Goal: Task Accomplishment & Management: Complete application form

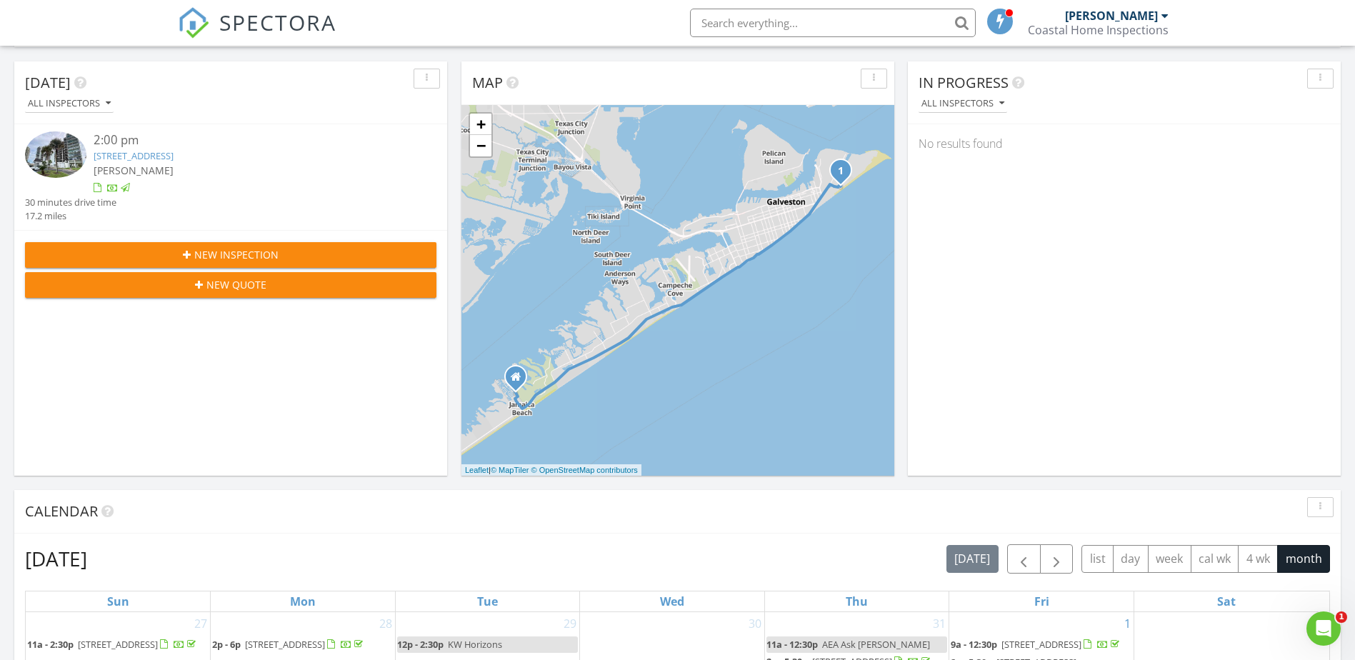
scroll to position [135, 0]
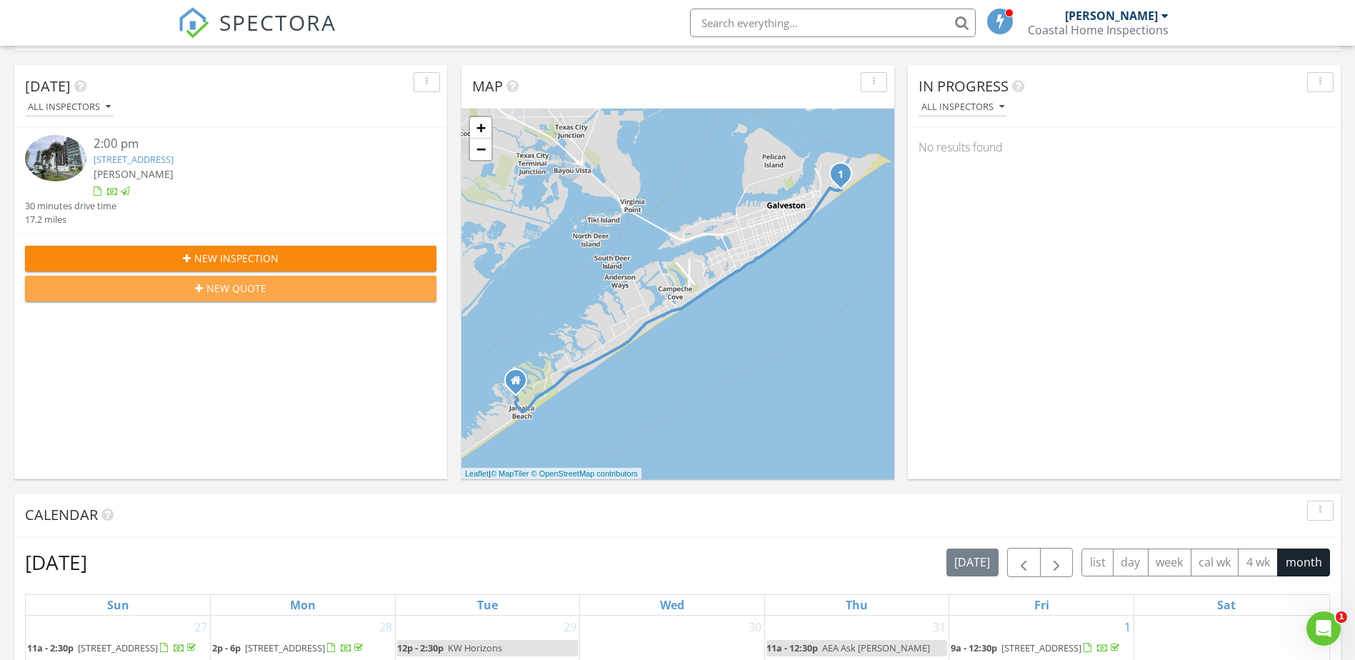
click at [151, 289] on div "New Quote" at bounding box center [230, 288] width 389 height 15
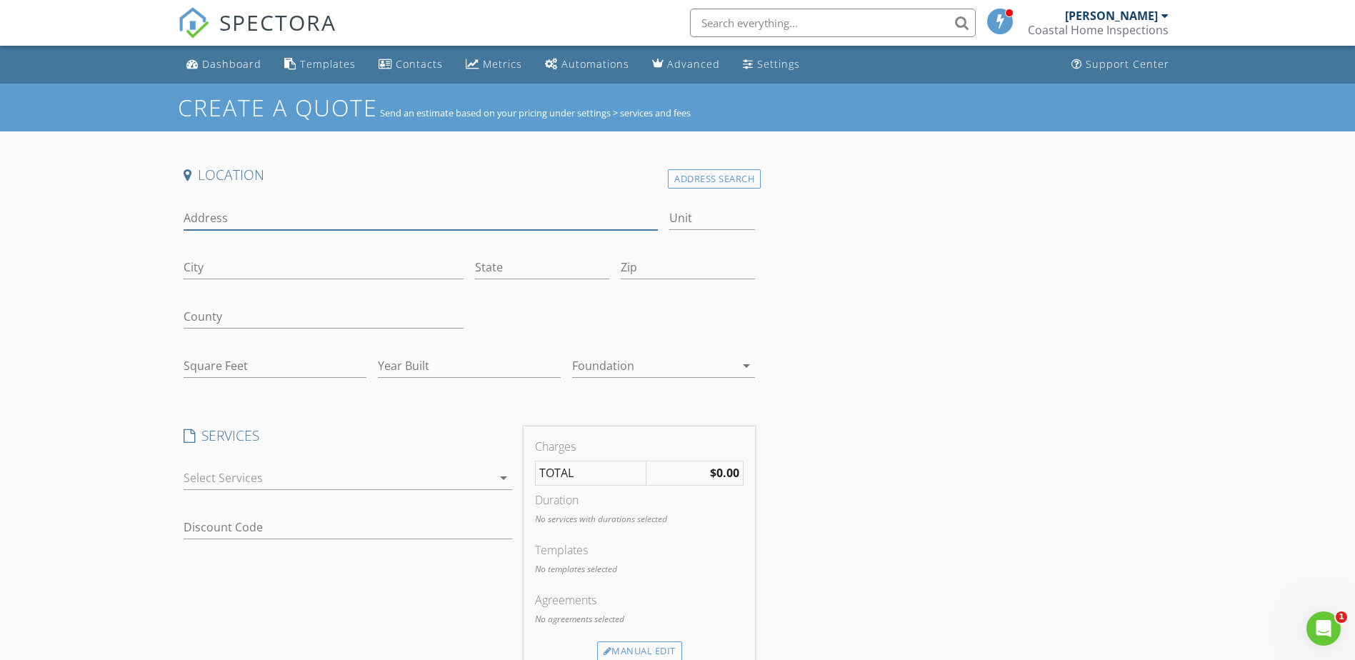
click at [231, 217] on input "Address" at bounding box center [421, 218] width 475 height 24
type input "[STREET_ADDRESS]"
type input "g"
type input "Galveston"
type input "tx"
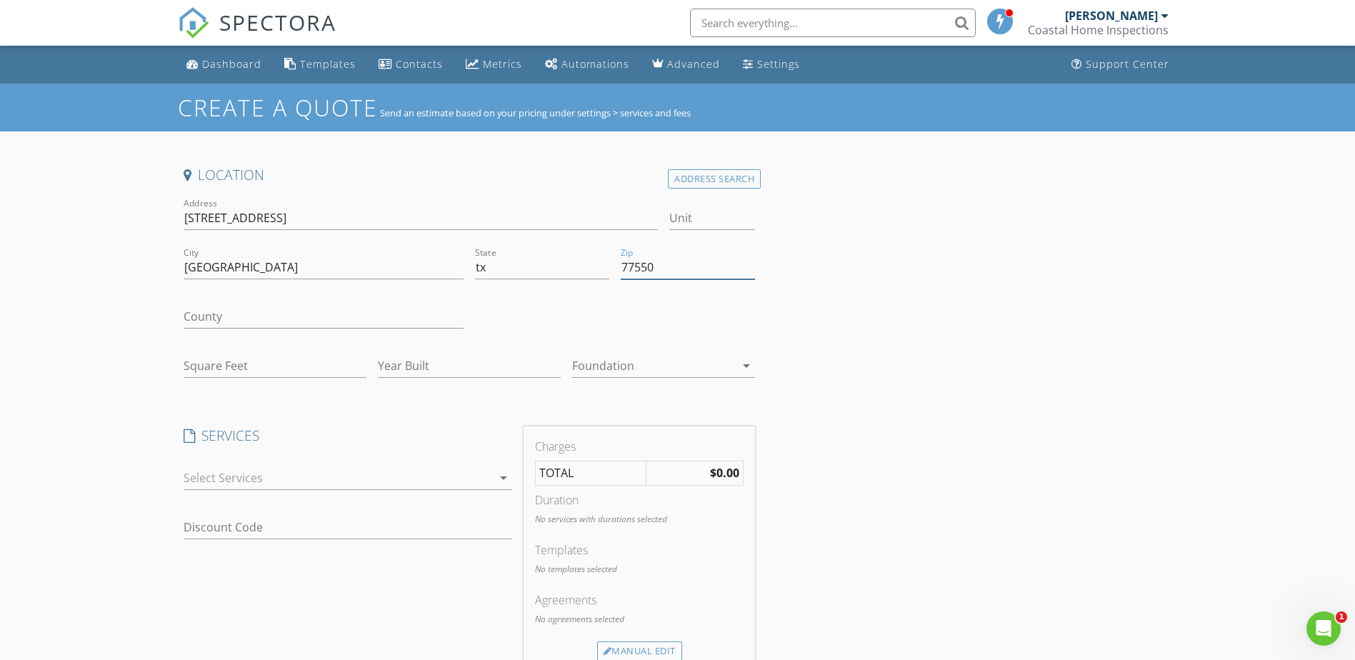
type input "77550"
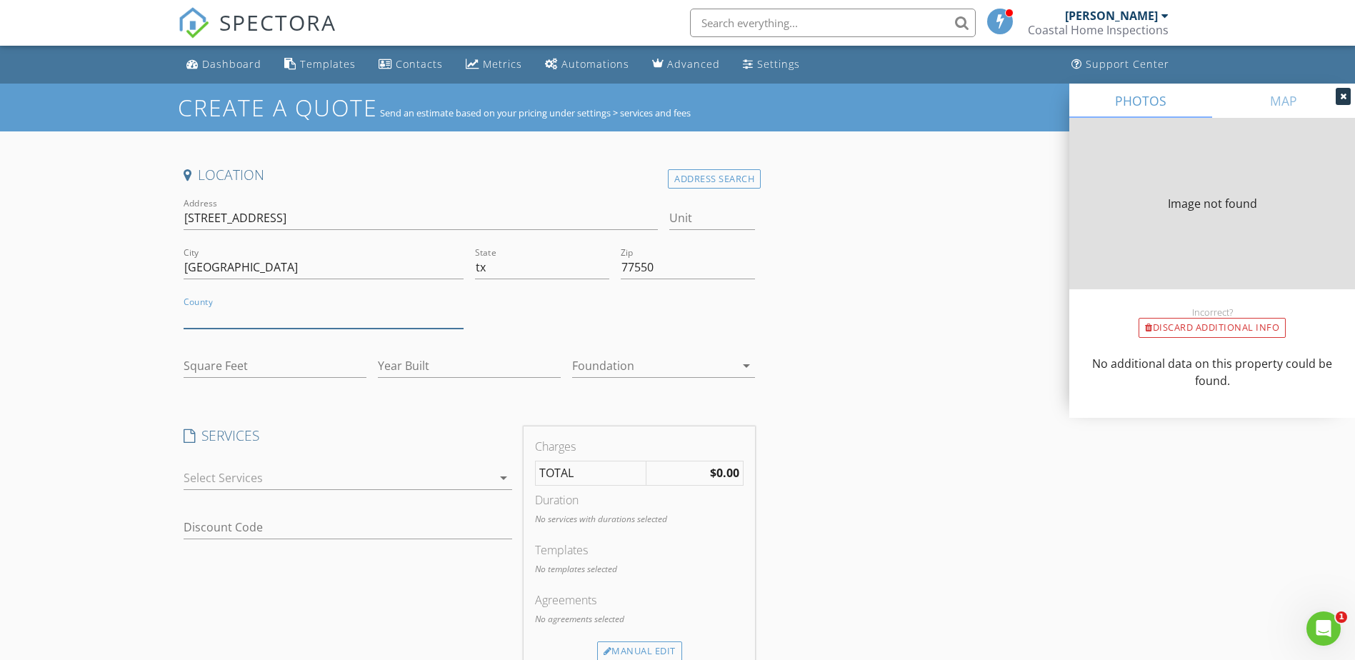
type input "2280"
type input "1995"
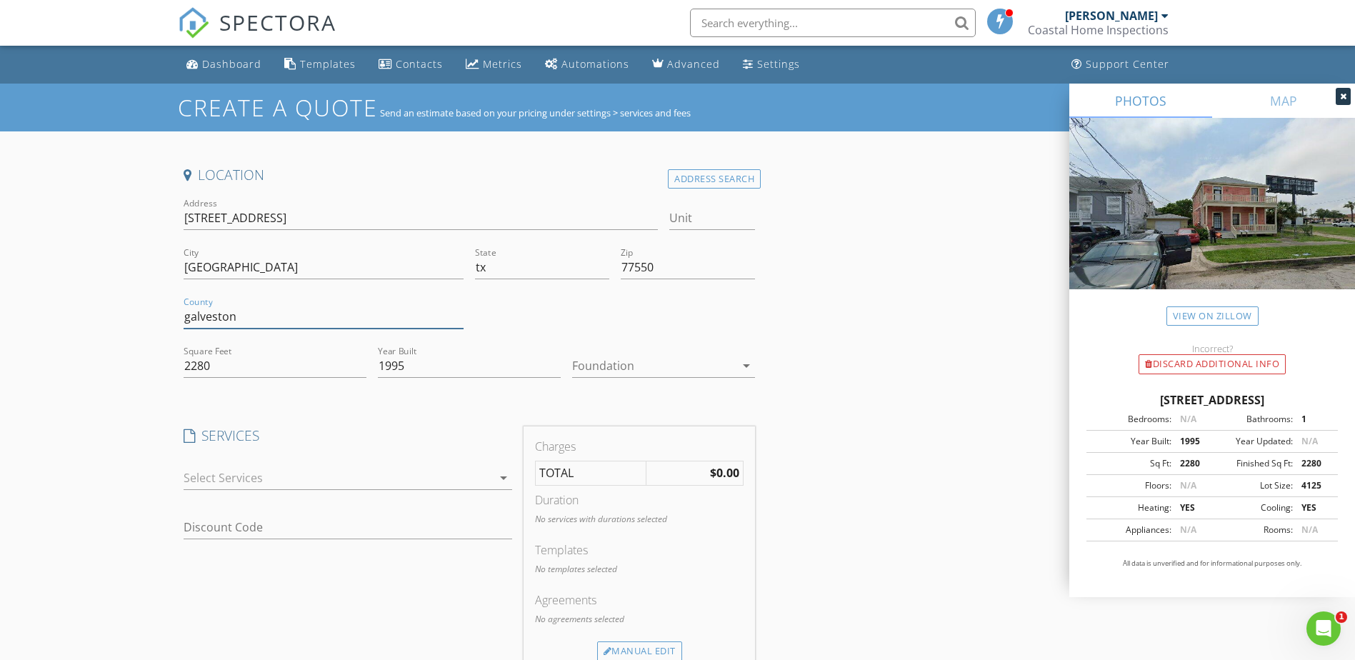
type input "galveston"
click at [591, 369] on div at bounding box center [653, 365] width 163 height 23
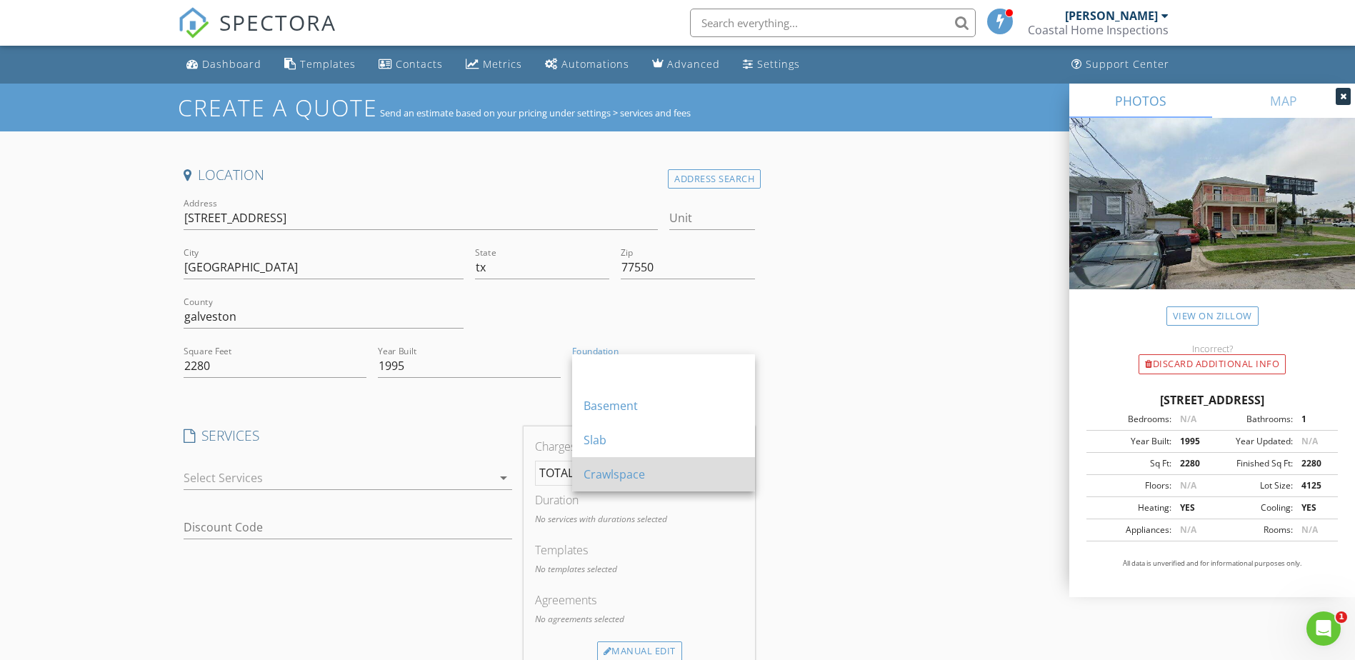
click at [609, 466] on div "Crawlspace" at bounding box center [664, 474] width 160 height 17
click at [367, 475] on div at bounding box center [338, 477] width 309 height 23
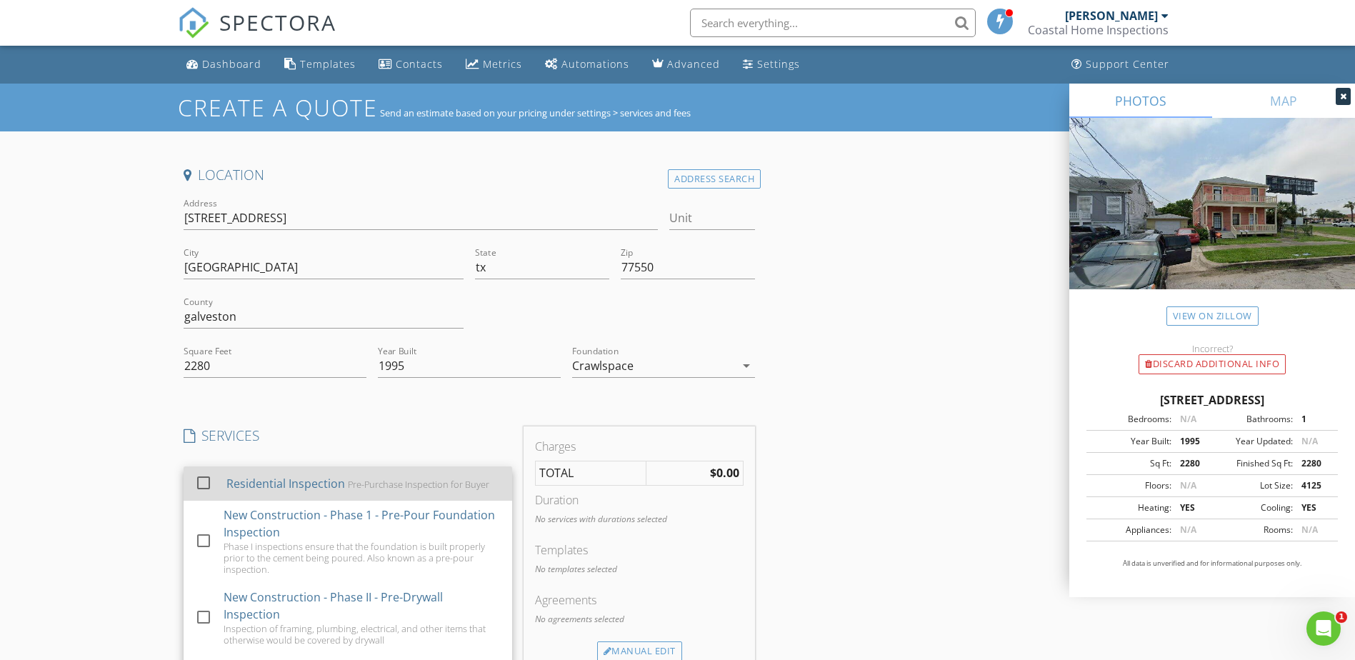
click at [329, 486] on div "Residential Inspection" at bounding box center [285, 483] width 119 height 17
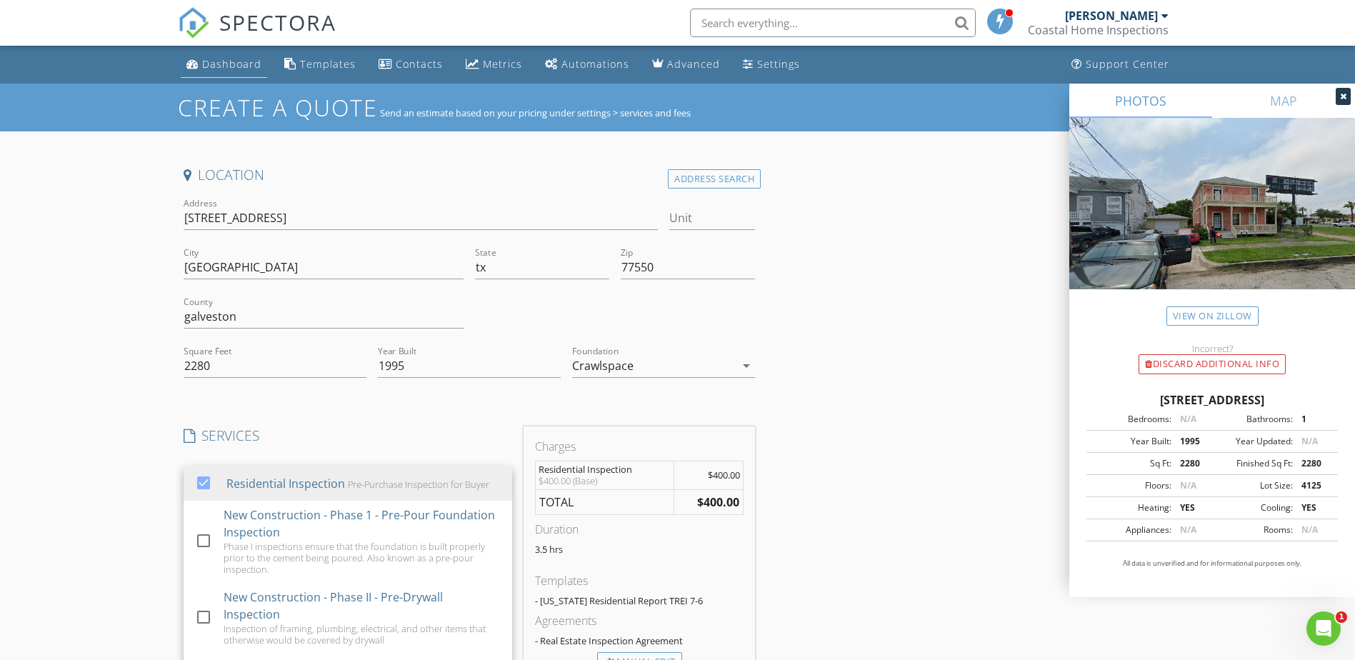
click at [226, 67] on div "Dashboard" at bounding box center [231, 64] width 59 height 14
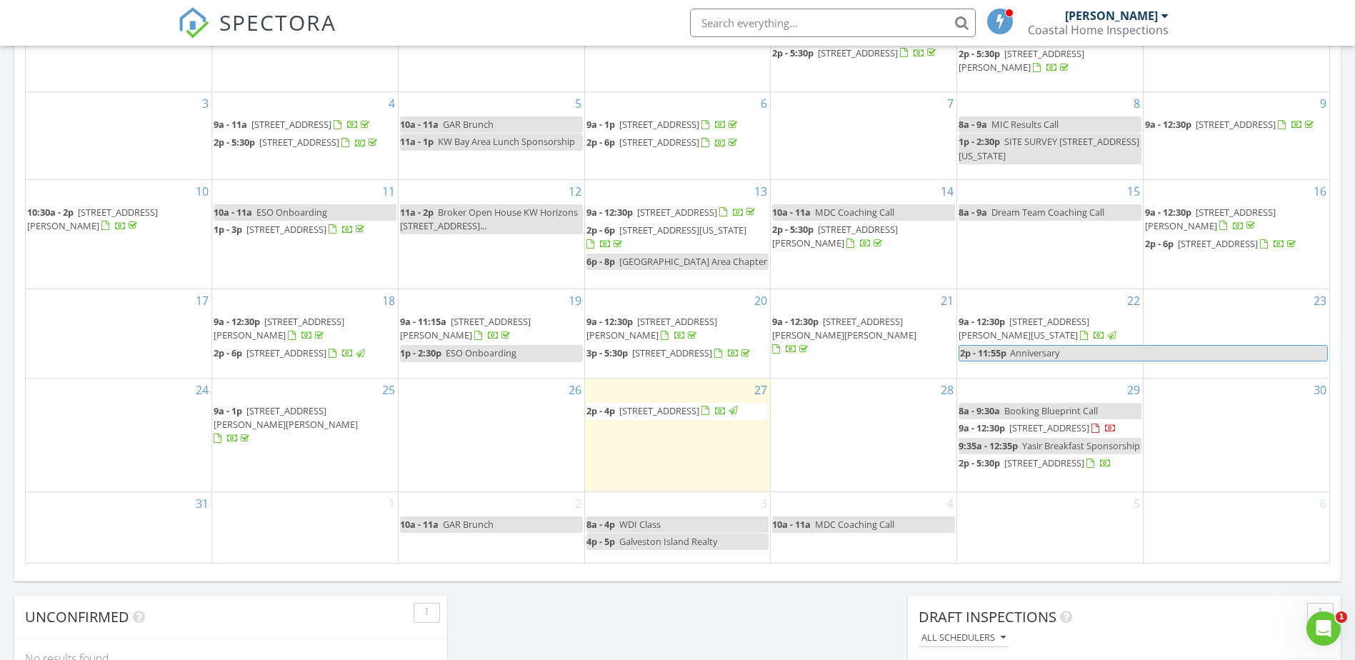
scroll to position [741, 0]
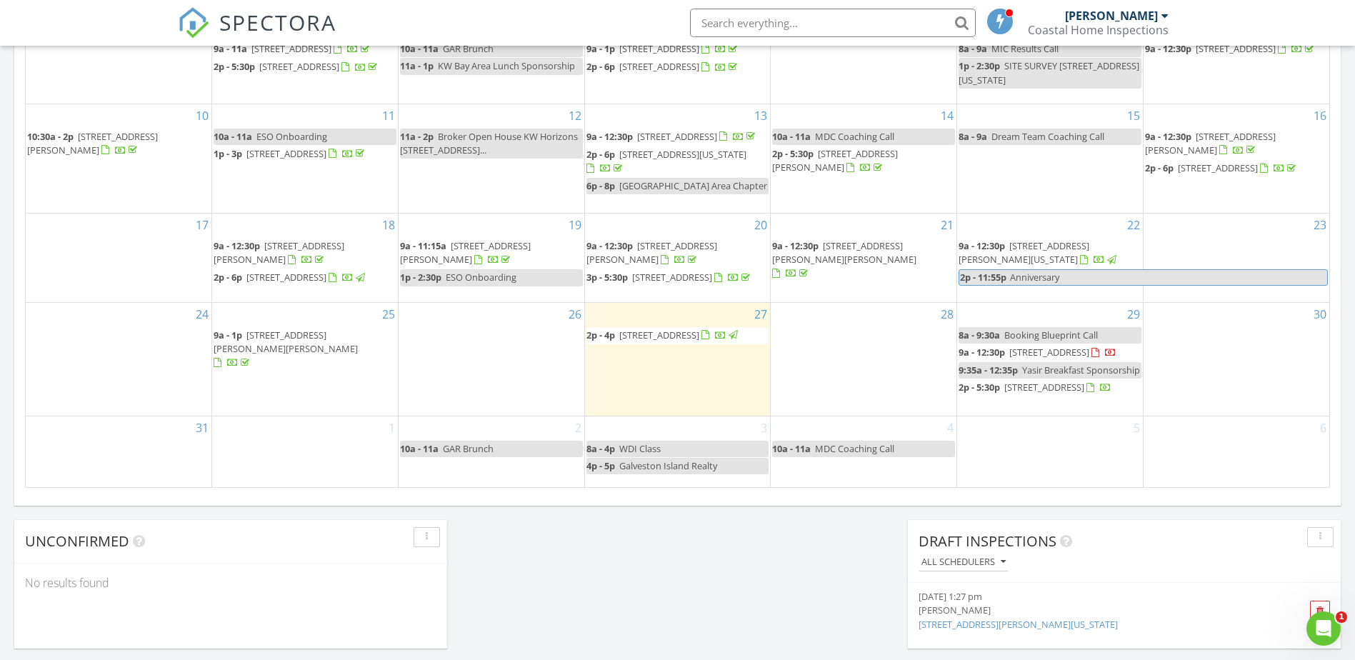
scroll to position [823, 0]
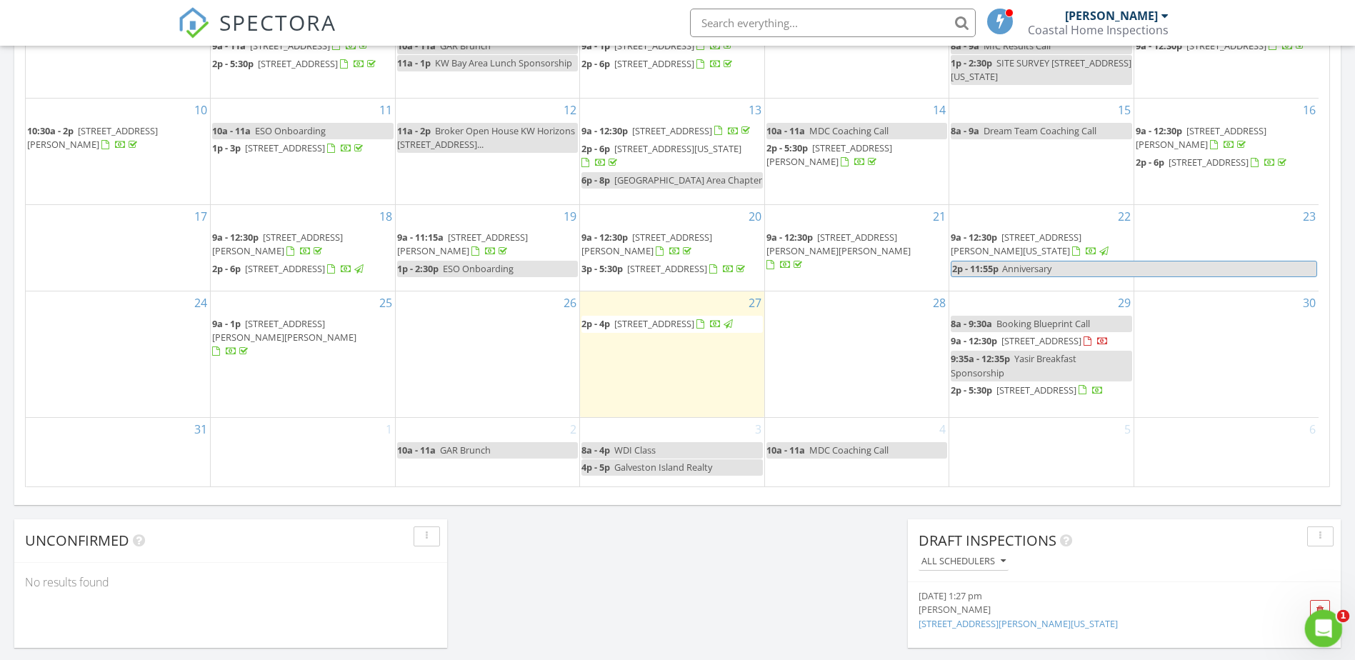
click at [1315, 630] on icon "Open Intercom Messenger" at bounding box center [1322, 627] width 24 height 24
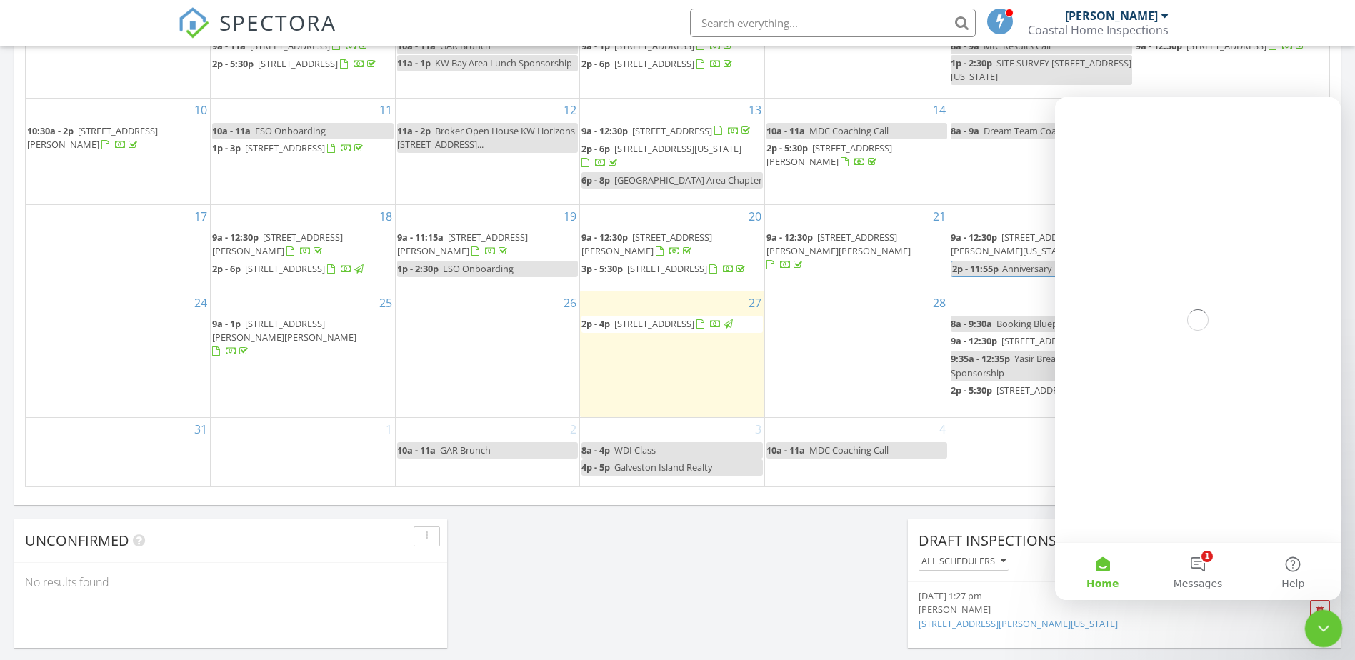
scroll to position [0, 0]
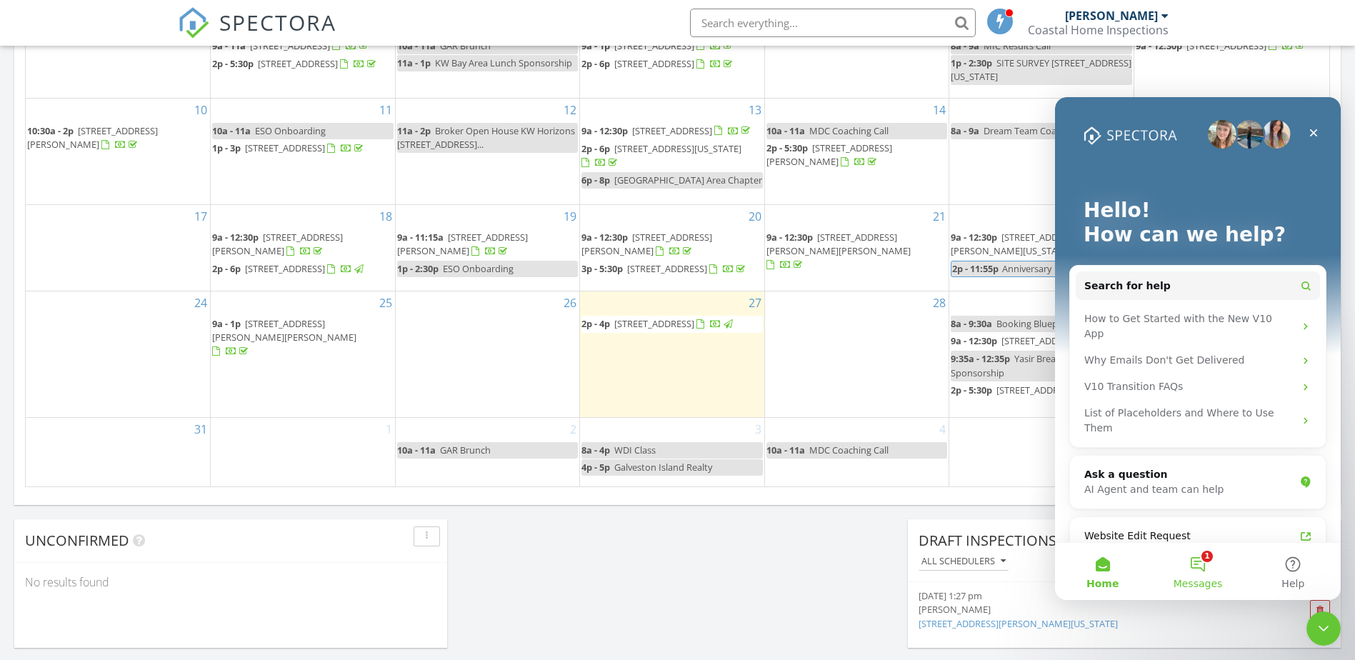
click at [1207, 567] on button "1 Messages" at bounding box center [1197, 571] width 95 height 57
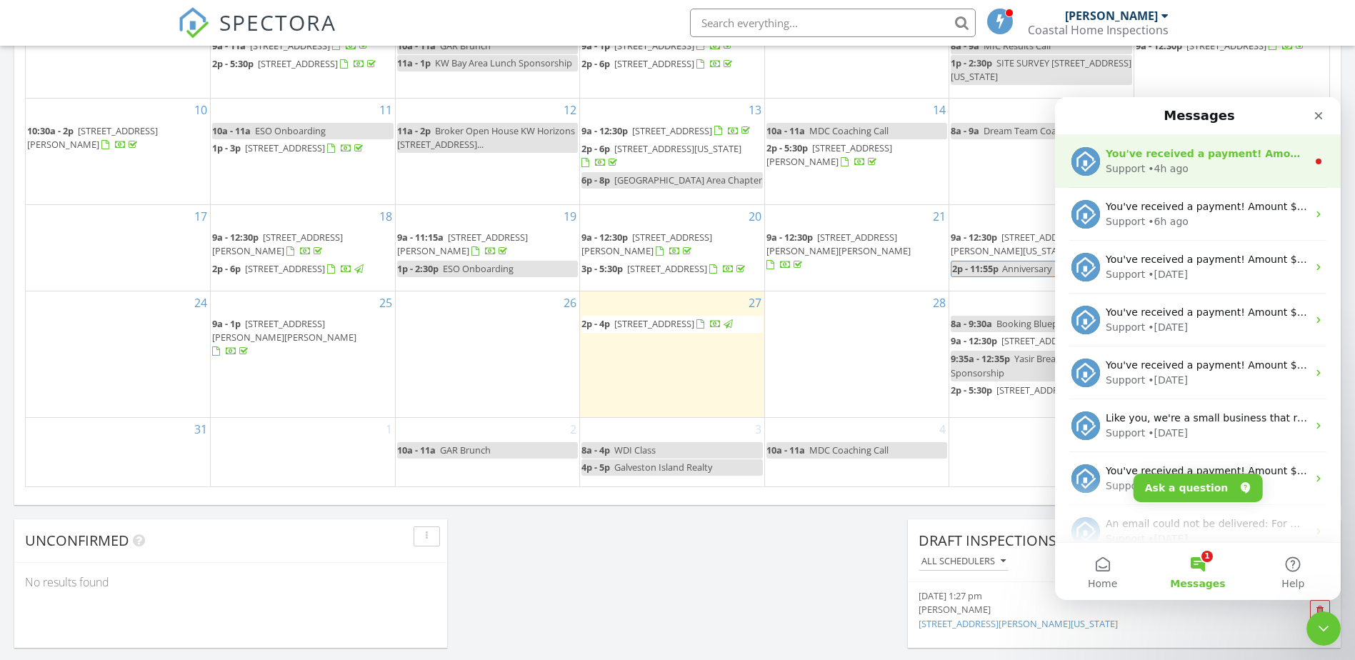
click at [1206, 163] on div "Support • 4h ago" at bounding box center [1206, 168] width 201 height 15
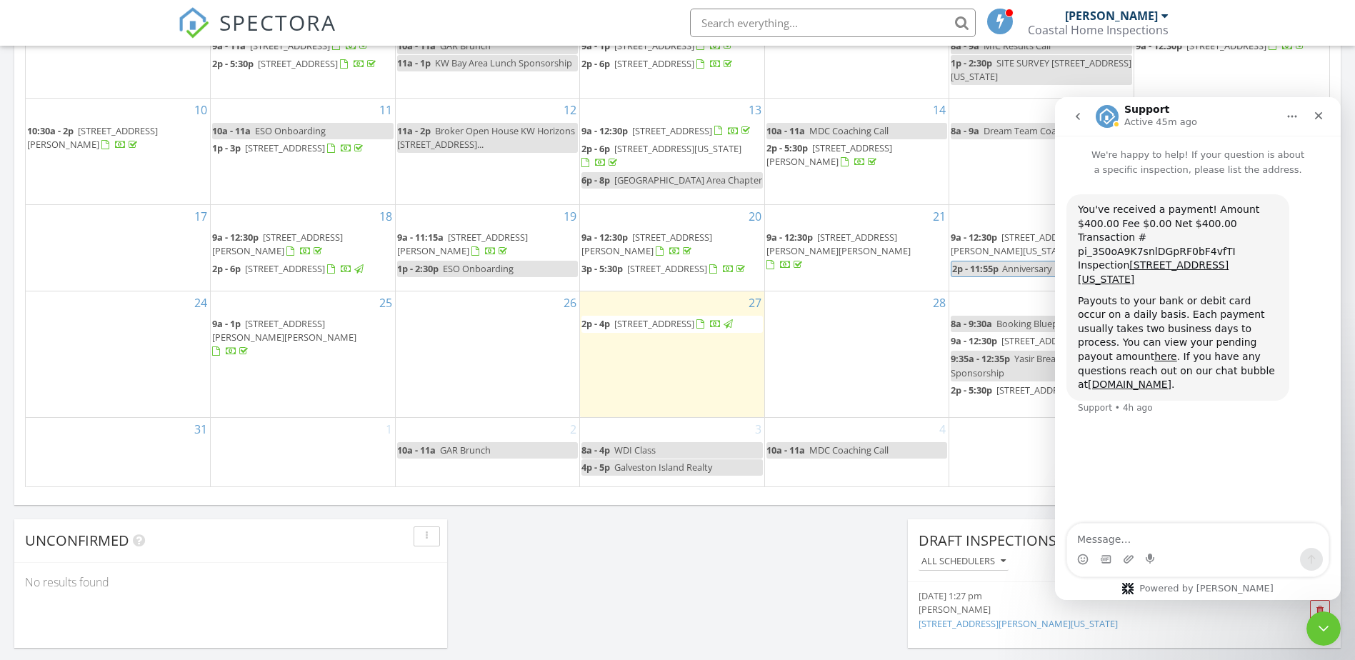
click at [1072, 119] on icon "go back" at bounding box center [1077, 116] width 11 height 11
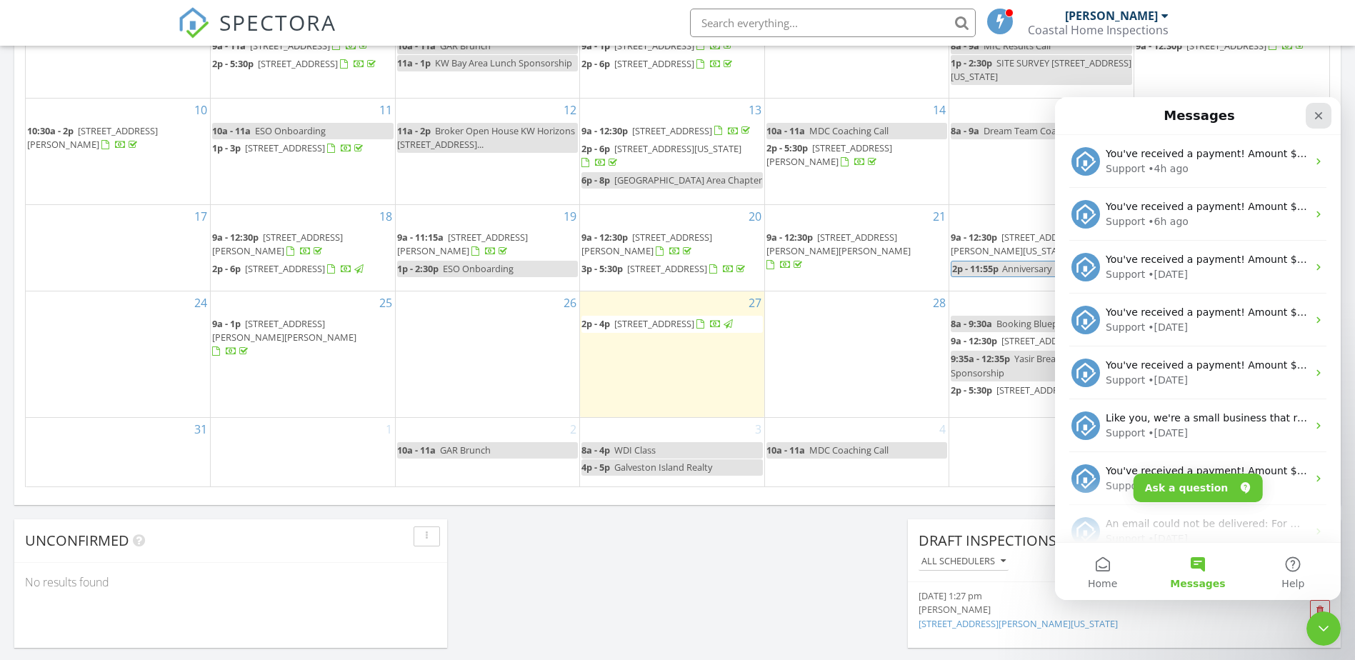
click at [1320, 116] on icon "Close" at bounding box center [1319, 116] width 8 height 8
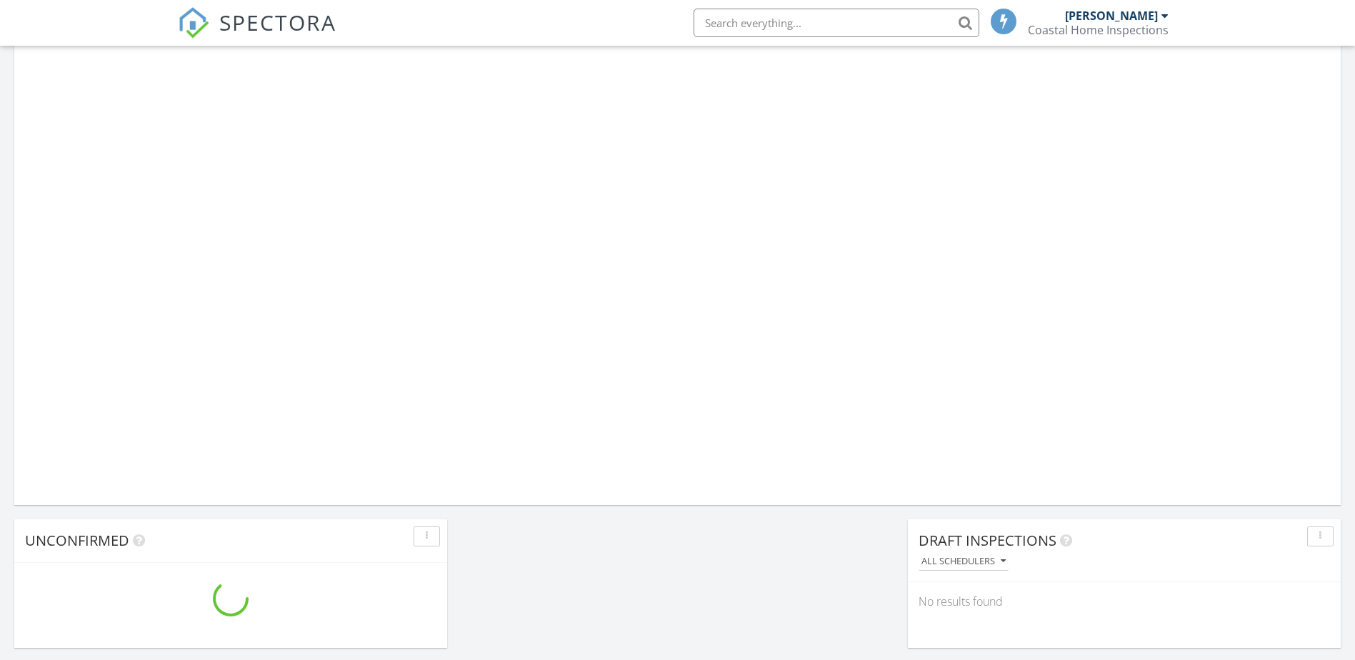
scroll to position [1322, 1377]
